Goal: Information Seeking & Learning: Learn about a topic

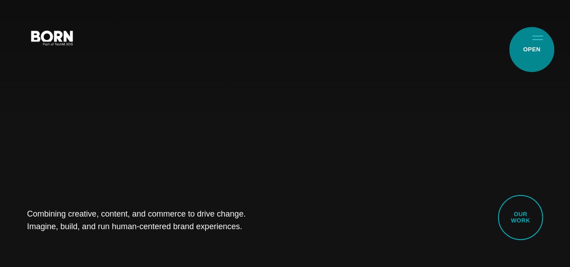
click at [532, 47] on button "Primary Menu" at bounding box center [538, 37] width 22 height 19
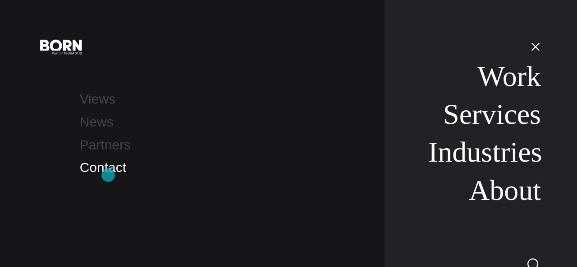
click at [108, 175] on link "Contact" at bounding box center [103, 167] width 46 height 15
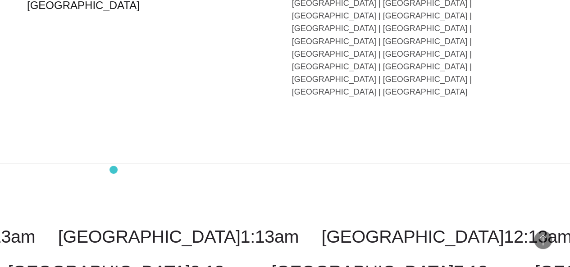
scroll to position [2300, 0]
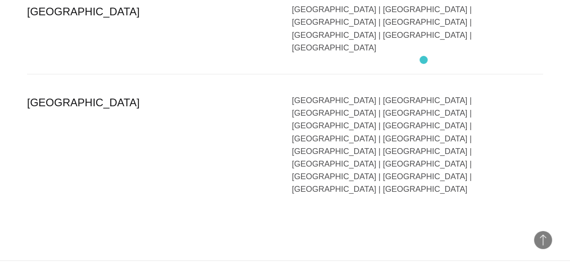
scroll to position [2300, 0]
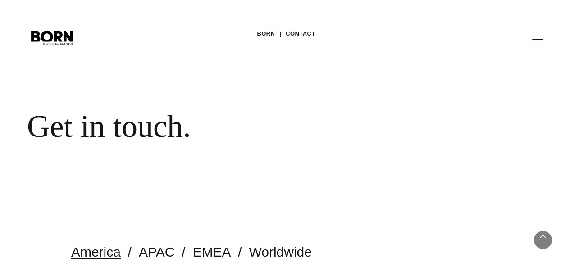
scroll to position [2300, 0]
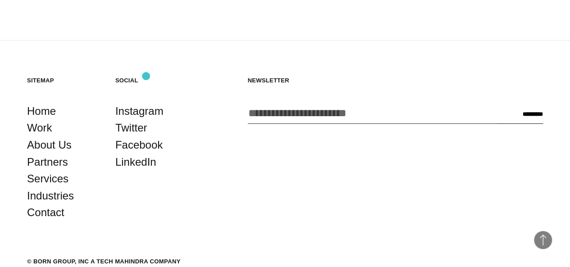
scroll to position [1767, 0]
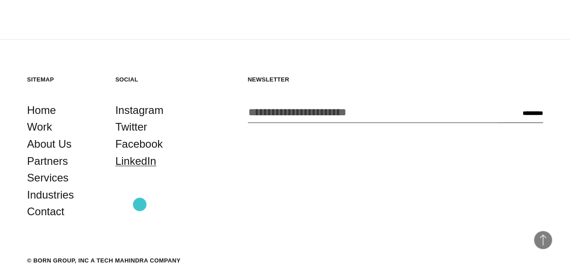
click at [140, 170] on link "LinkedIn" at bounding box center [135, 161] width 41 height 17
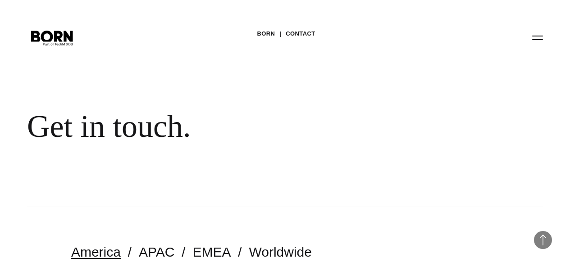
scroll to position [2300, 0]
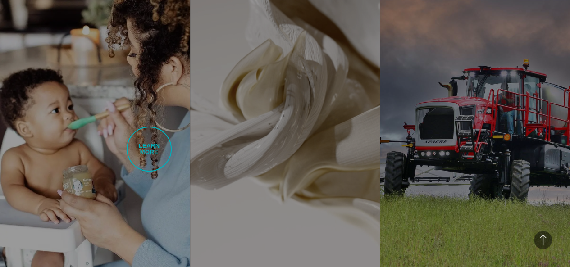
scroll to position [1804, 0]
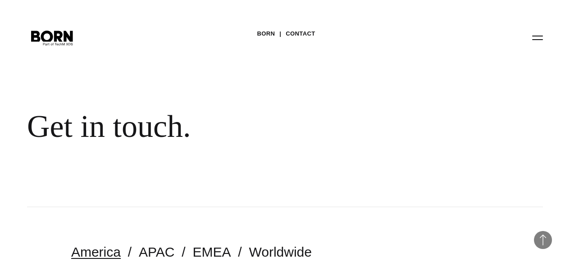
scroll to position [2300, 0]
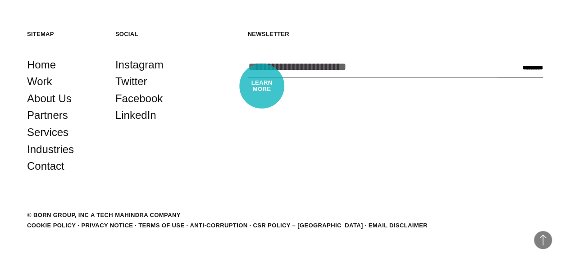
scroll to position [2075, 0]
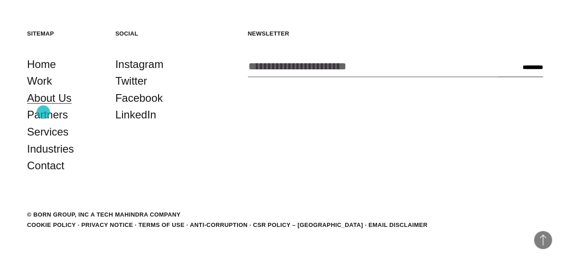
click at [43, 107] on link "About Us" at bounding box center [49, 98] width 45 height 17
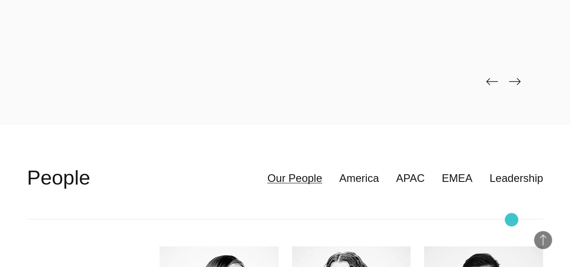
scroll to position [1862, 0]
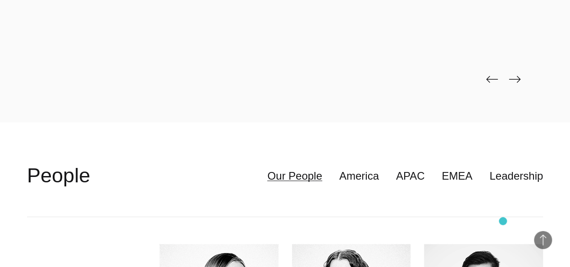
click at [509, 83] on img at bounding box center [515, 79] width 12 height 7
click at [477, 123] on div at bounding box center [285, 1] width 516 height 243
click at [487, 83] on img at bounding box center [493, 79] width 12 height 7
click at [509, 83] on img at bounding box center [515, 79] width 12 height 7
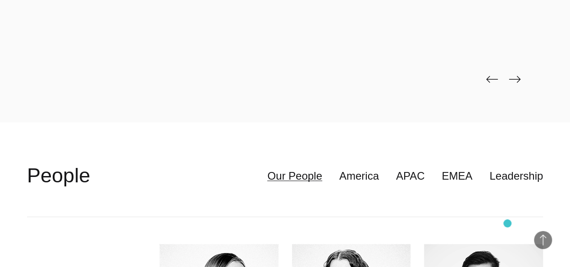
click at [509, 83] on img at bounding box center [515, 79] width 12 height 7
click at [487, 83] on img at bounding box center [493, 79] width 12 height 7
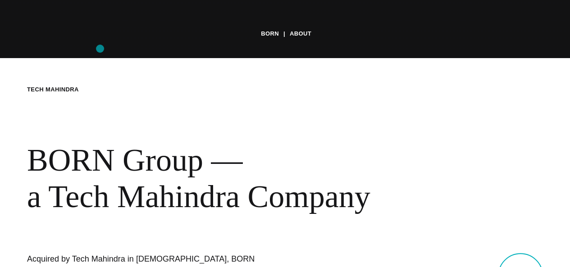
scroll to position [0, 0]
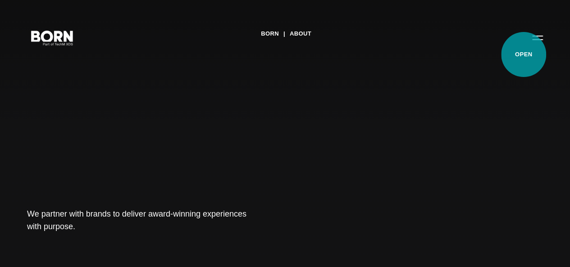
click at [527, 47] on button "Primary Menu" at bounding box center [538, 37] width 22 height 19
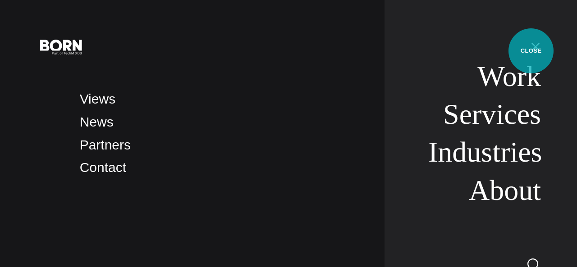
click at [531, 51] on button "Primary Menu" at bounding box center [536, 46] width 22 height 19
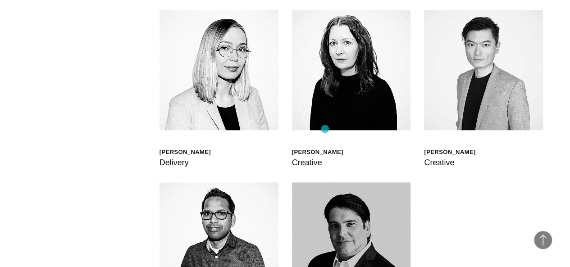
scroll to position [2093, 0]
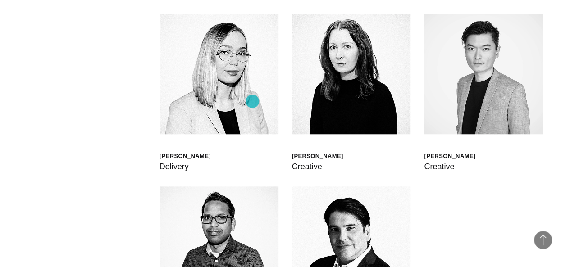
drag, startPoint x: 489, startPoint y: 108, endPoint x: 497, endPoint y: 104, distance: 8.9
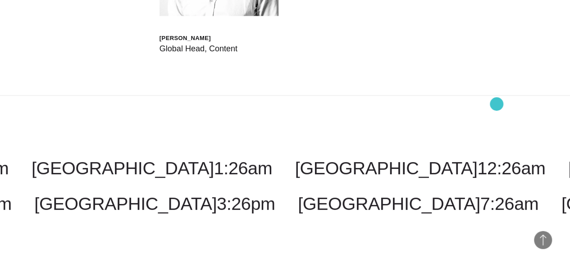
scroll to position [2557, 0]
